Goal: Task Accomplishment & Management: Manage account settings

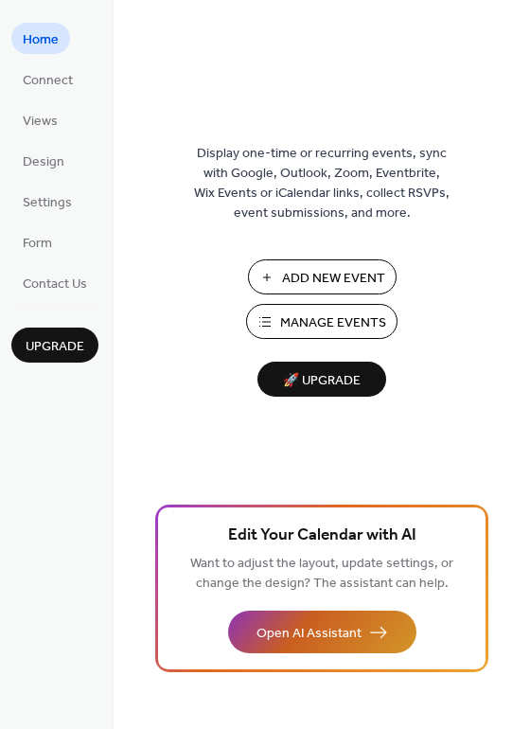
click at [308, 633] on span "Open AI Assistant" at bounding box center [309, 634] width 105 height 20
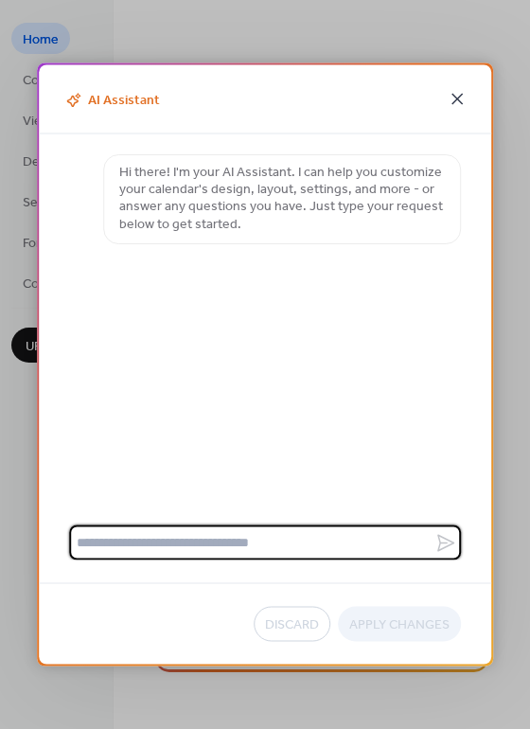
click at [457, 98] on icon at bounding box center [457, 99] width 11 height 11
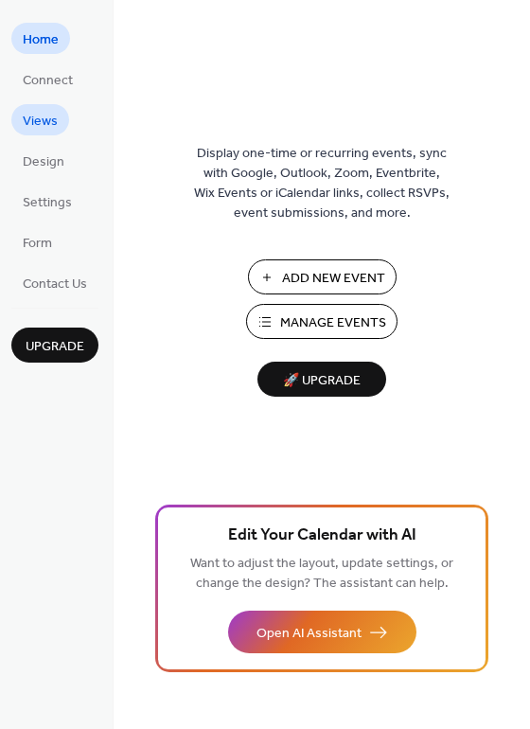
click at [48, 119] on span "Views" at bounding box center [40, 122] width 35 height 20
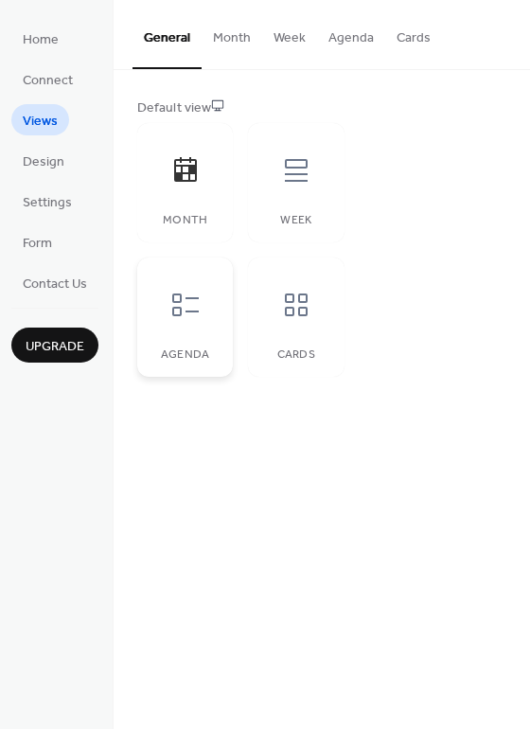
click at [199, 318] on icon at bounding box center [185, 305] width 30 height 30
click at [324, 312] on div "Cards" at bounding box center [296, 317] width 96 height 119
click at [47, 159] on span "Design" at bounding box center [44, 162] width 42 height 20
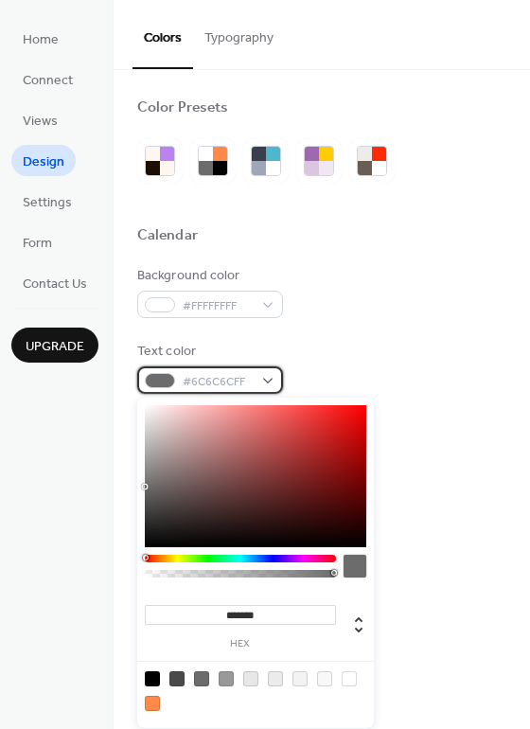
click at [270, 381] on div "#6C6C6CFF" at bounding box center [210, 379] width 146 height 27
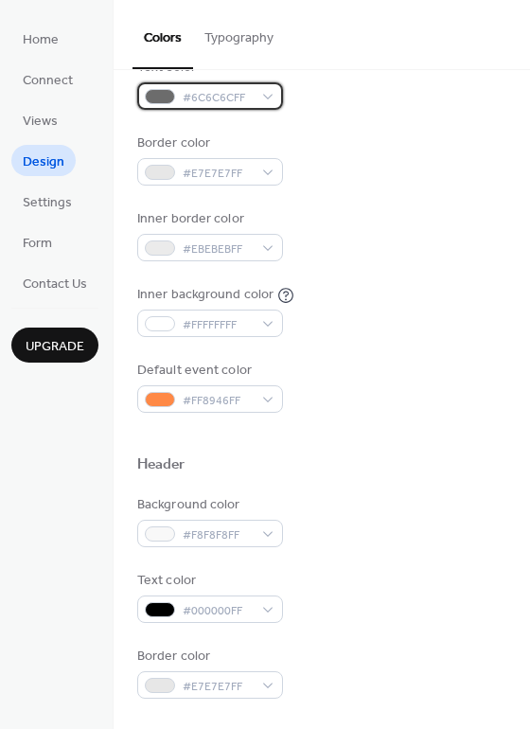
scroll to position [473, 0]
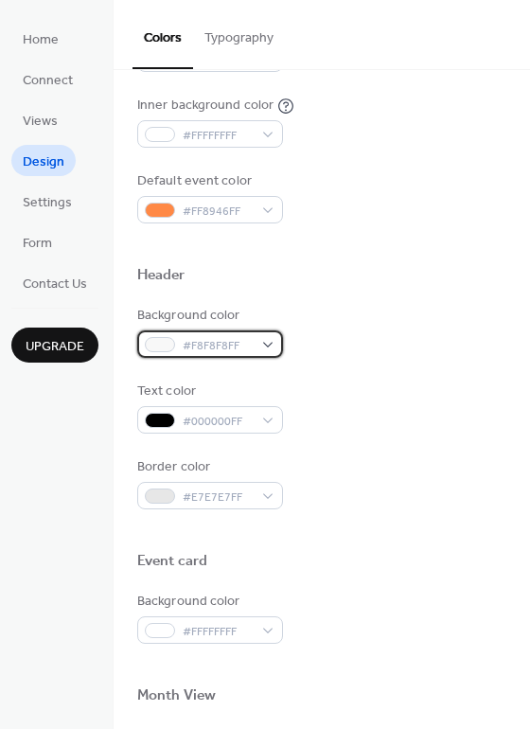
click at [272, 345] on div "#F8F8F8FF" at bounding box center [210, 343] width 146 height 27
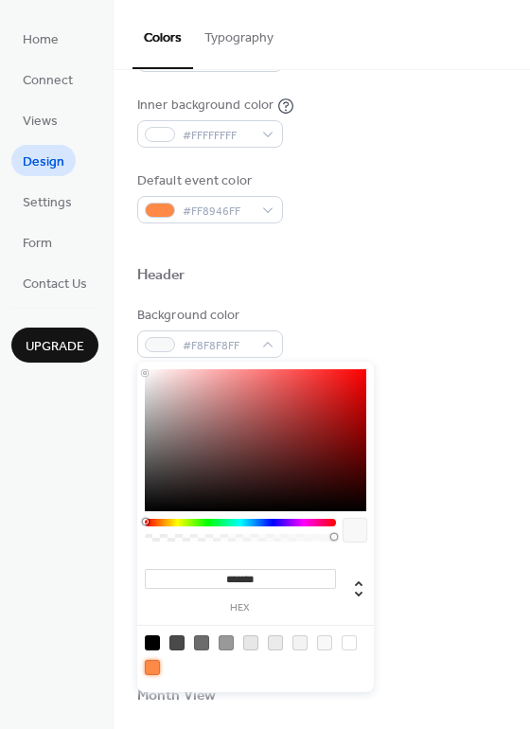
click at [148, 664] on div at bounding box center [152, 667] width 15 height 15
type input "*******"
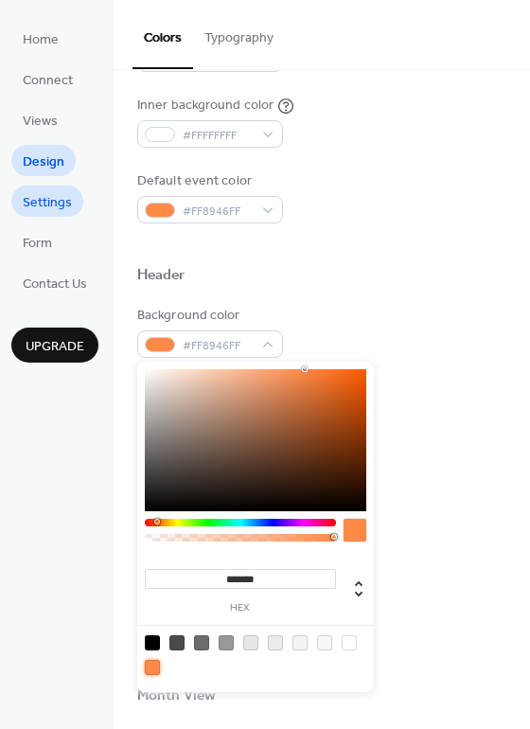
click at [39, 203] on span "Settings" at bounding box center [47, 203] width 49 height 20
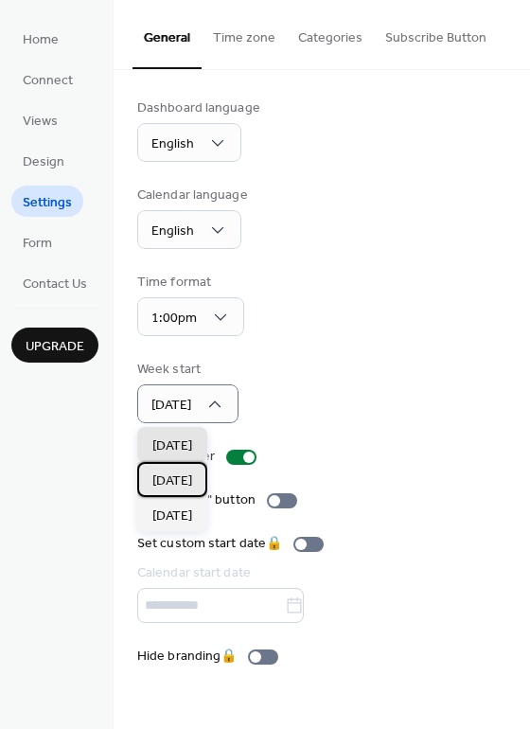
click at [187, 477] on span "[DATE]" at bounding box center [172, 481] width 40 height 20
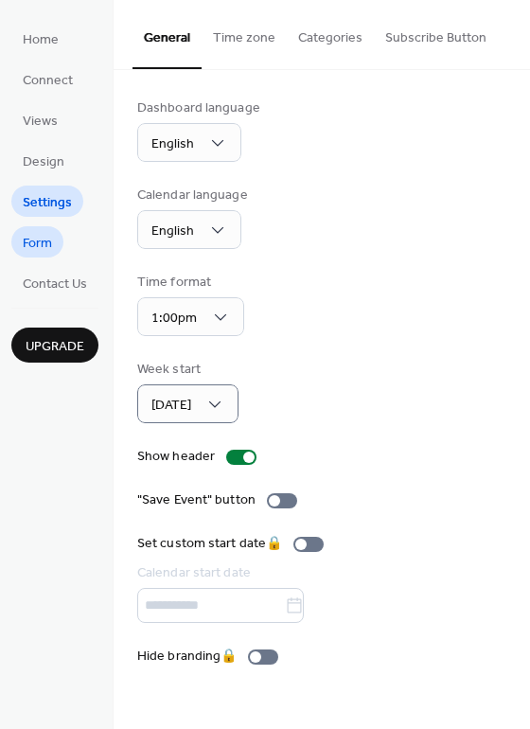
click at [55, 246] on link "Form" at bounding box center [37, 241] width 52 height 31
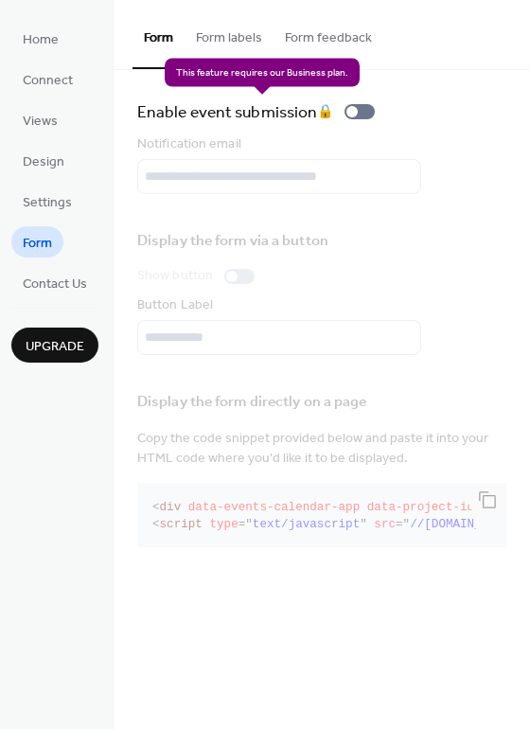
click at [365, 112] on div "Enable event submission 🔒" at bounding box center [259, 111] width 245 height 27
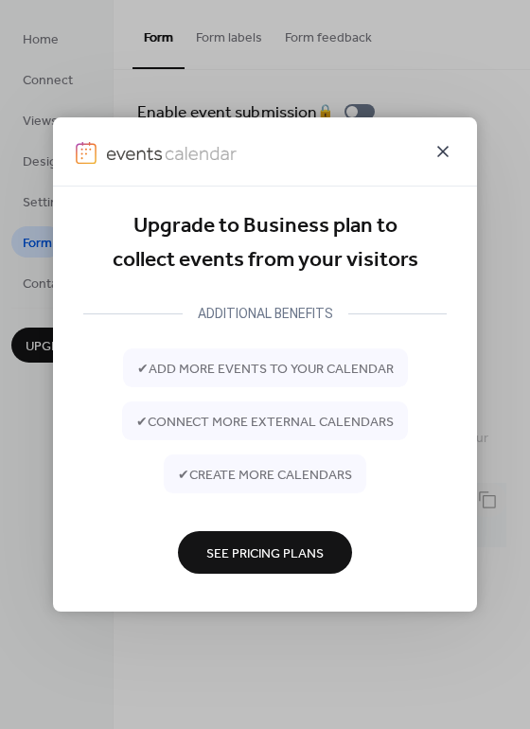
click at [446, 151] on icon at bounding box center [443, 151] width 23 height 23
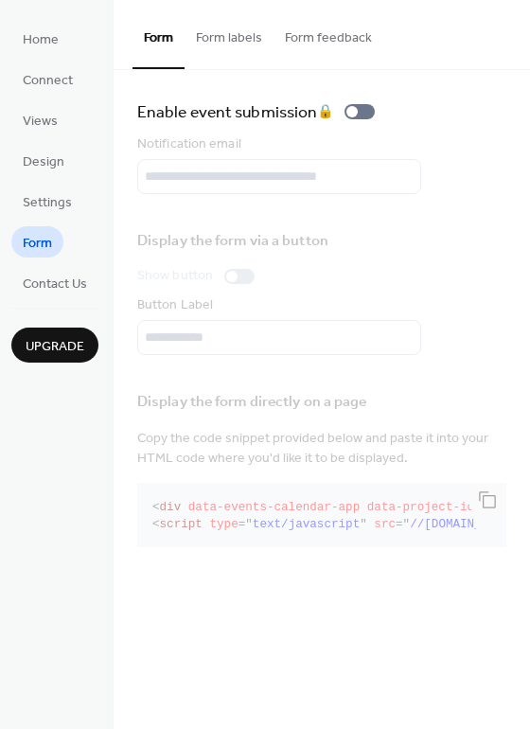
click at [213, 42] on button "Form labels" at bounding box center [229, 33] width 89 height 67
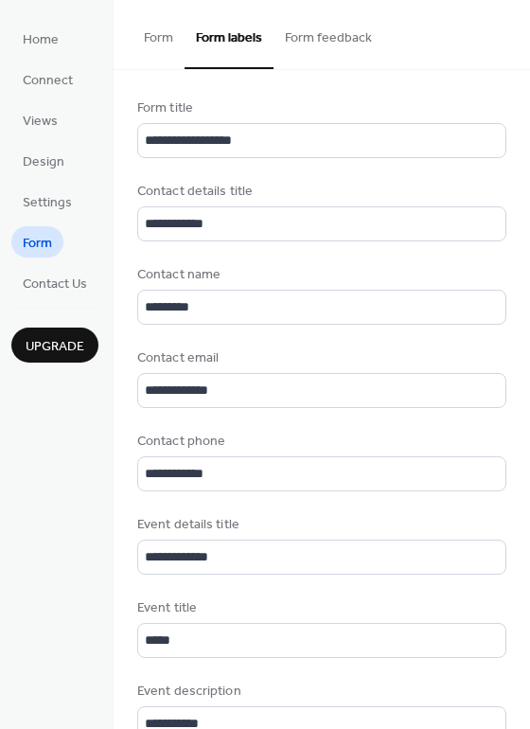
click at [338, 34] on button "Form feedback" at bounding box center [329, 33] width 110 height 67
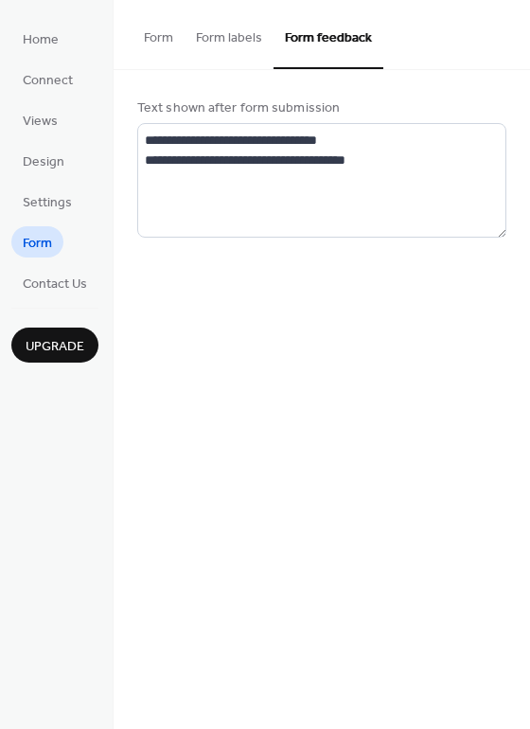
click at [220, 35] on button "Form labels" at bounding box center [229, 33] width 89 height 67
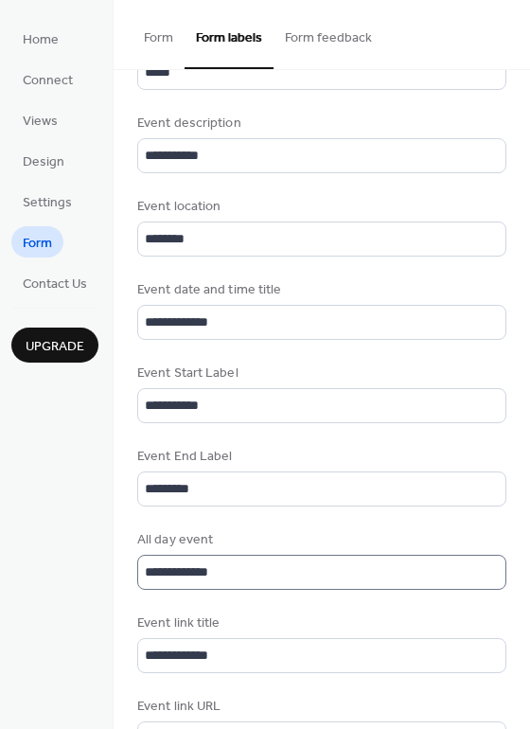
scroll to position [2, 0]
